Goal: Transaction & Acquisition: Purchase product/service

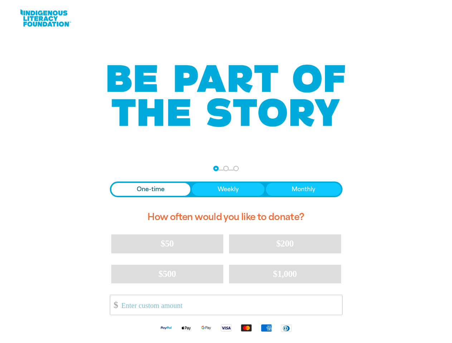
click at [226, 172] on nav "Step 1 Step 2 Step 3" at bounding box center [225, 169] width 25 height 9
click at [119, 169] on div "arrow_back Back Step 1 Step 2 Step 3" at bounding box center [226, 169] width 232 height 9
click at [216, 168] on div "Navigate to step 1 of 3 to enter your donation amount" at bounding box center [216, 169] width 2 height 2
click at [151, 190] on span "One-time" at bounding box center [151, 189] width 28 height 9
click at [227, 190] on span "Weekly" at bounding box center [227, 189] width 21 height 9
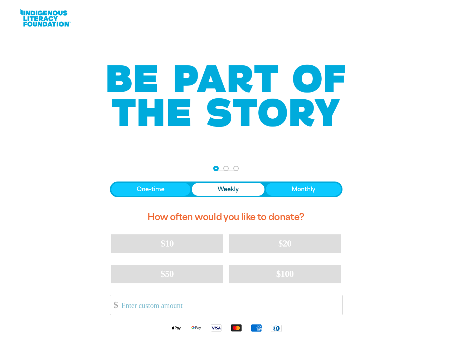
click at [303, 190] on span "Monthly" at bounding box center [303, 189] width 24 height 9
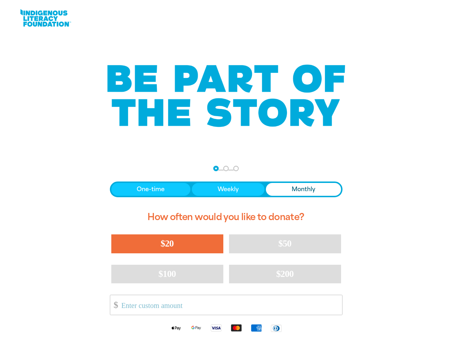
click at [167, 244] on span "$20" at bounding box center [167, 244] width 13 height 10
